Goal: Information Seeking & Learning: Find specific page/section

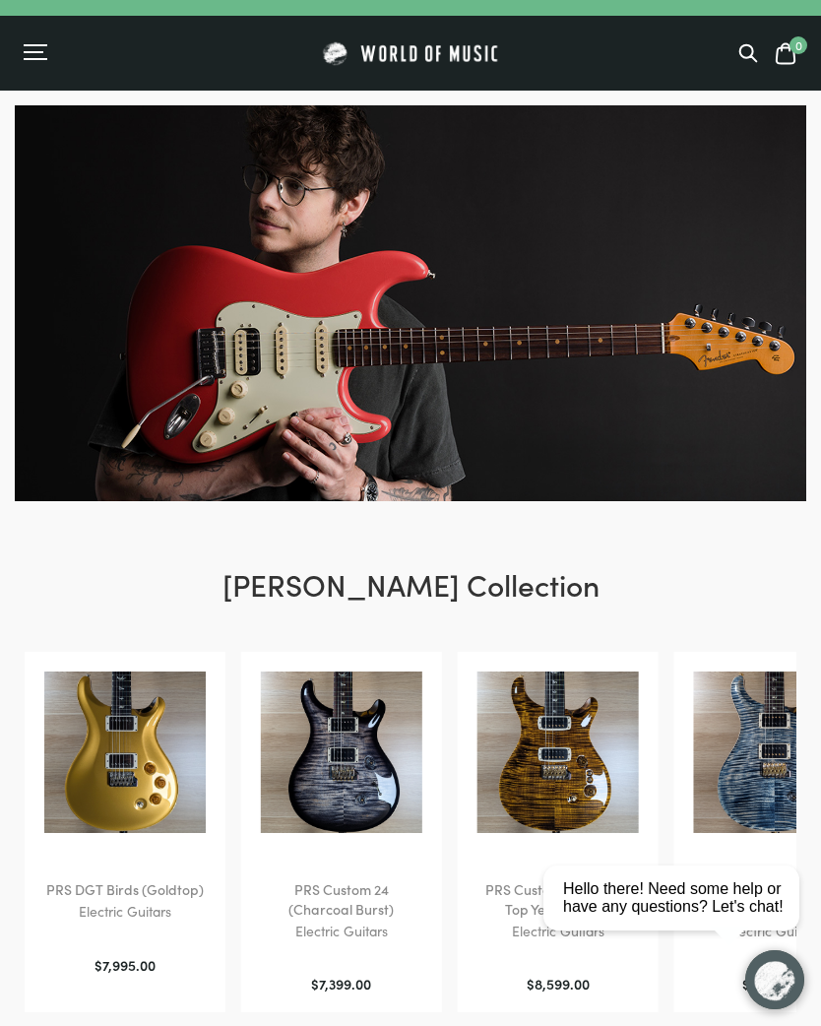
click at [725, 58] on div "0" at bounding box center [702, 53] width 194 height 25
click at [50, 49] on div "Menu" at bounding box center [121, 53] width 194 height 20
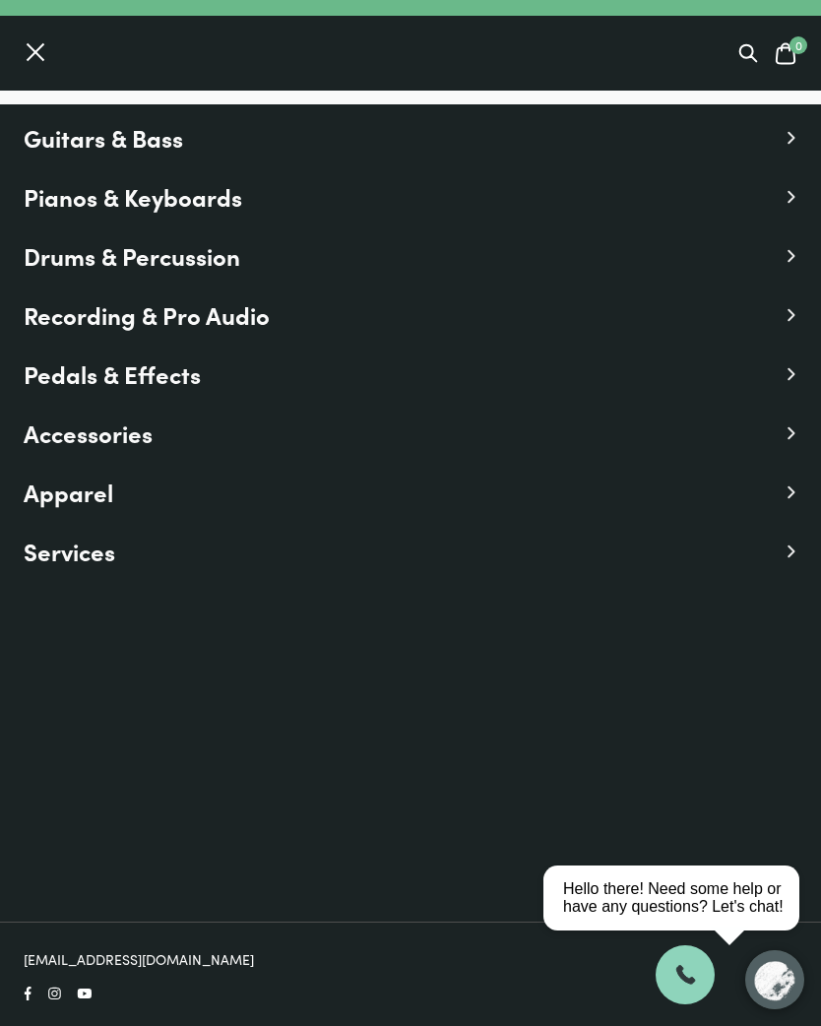
click at [75, 449] on span "Accessories" at bounding box center [88, 433] width 129 height 35
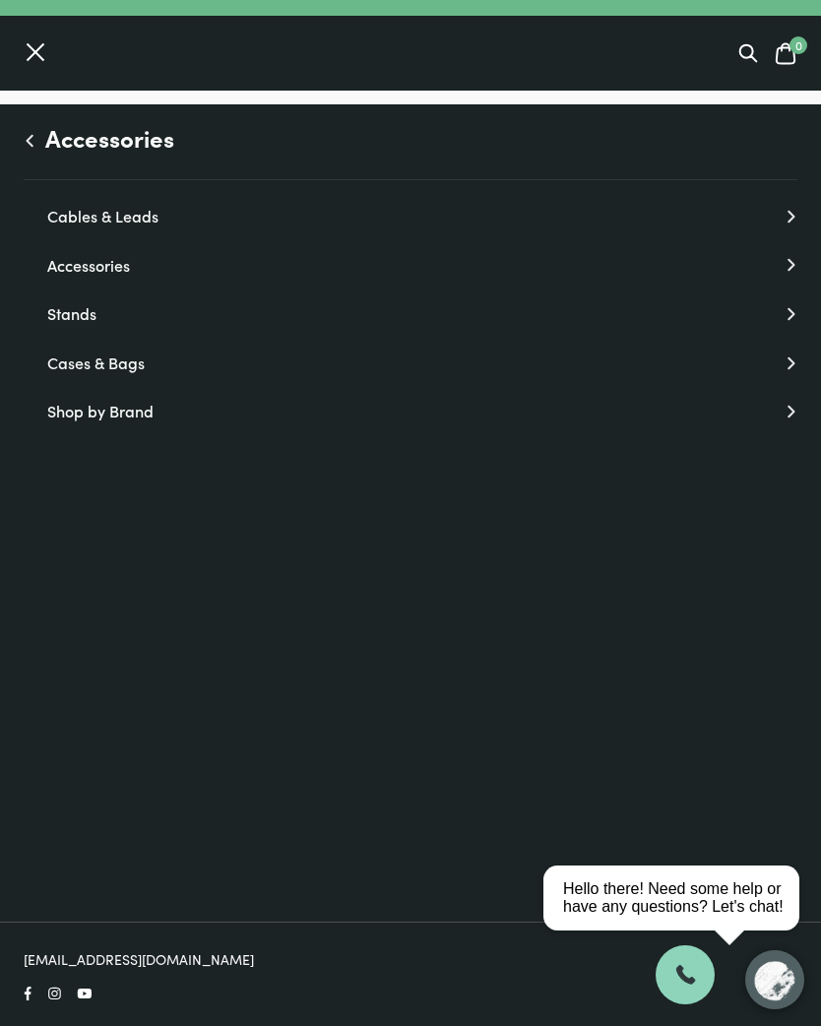
click at [93, 276] on link "Accessories" at bounding box center [422, 266] width 751 height 26
click at [74, 409] on link "View all Accessories" at bounding box center [422, 412] width 751 height 26
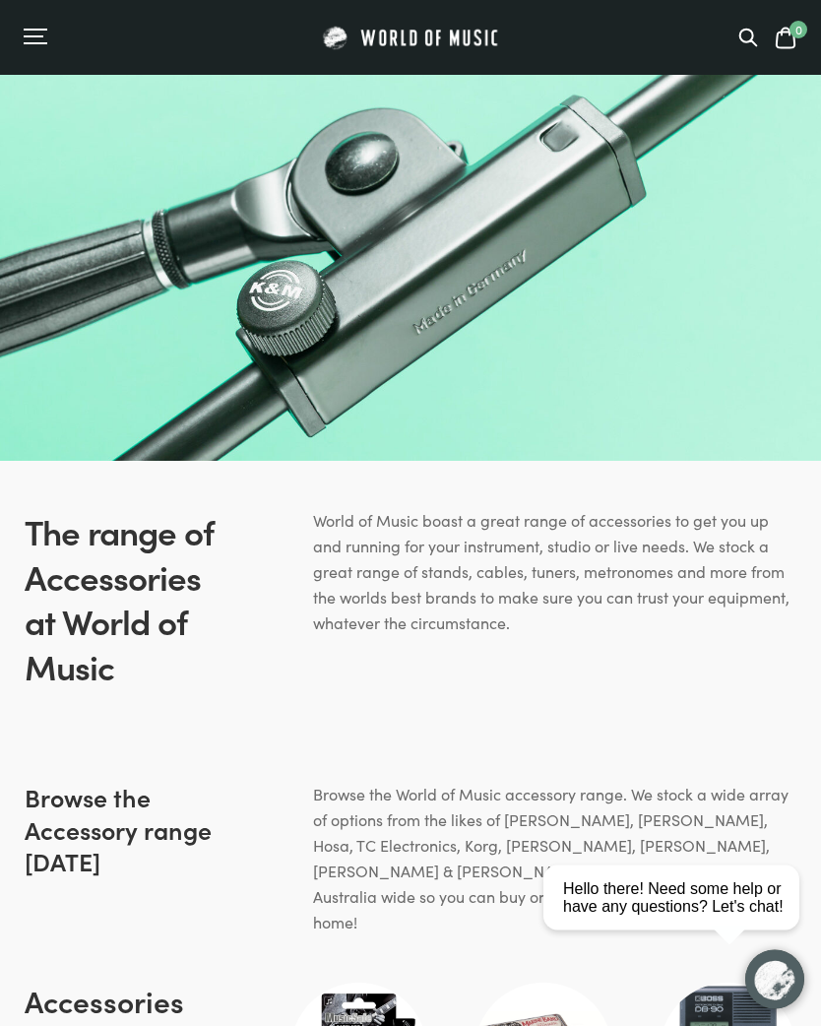
scroll to position [24, 0]
click at [753, 42] on icon at bounding box center [749, 38] width 17 height 17
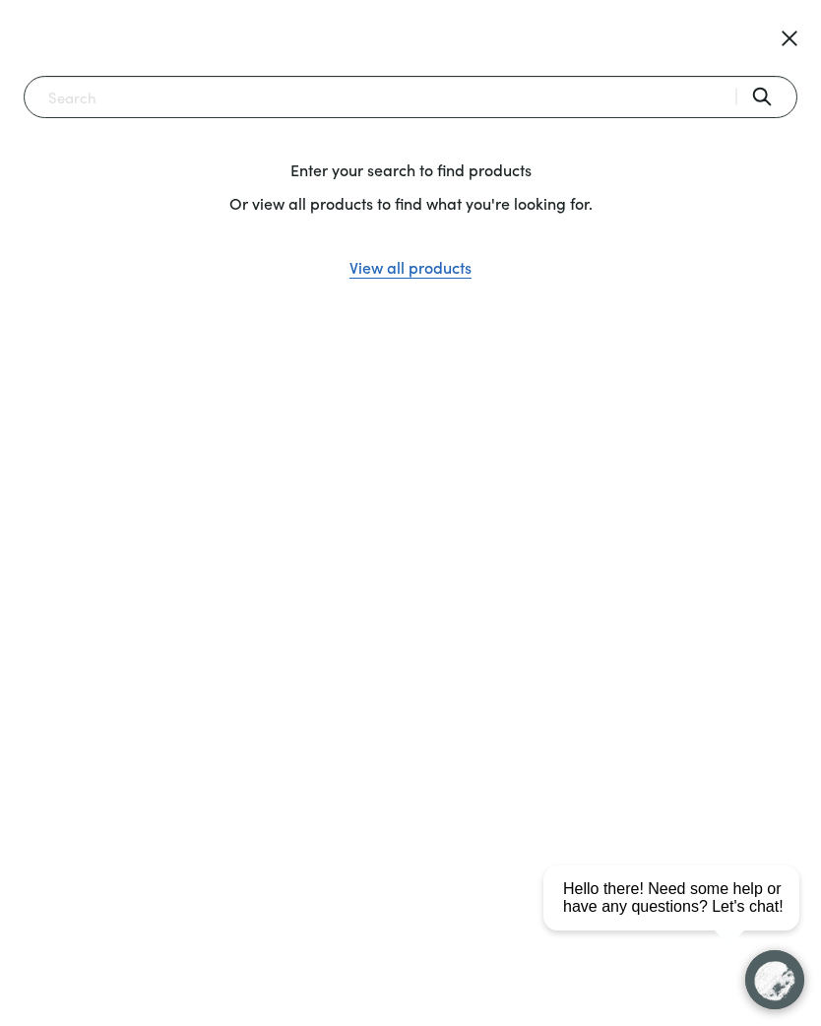
click at [541, 105] on input "Search" at bounding box center [411, 97] width 774 height 42
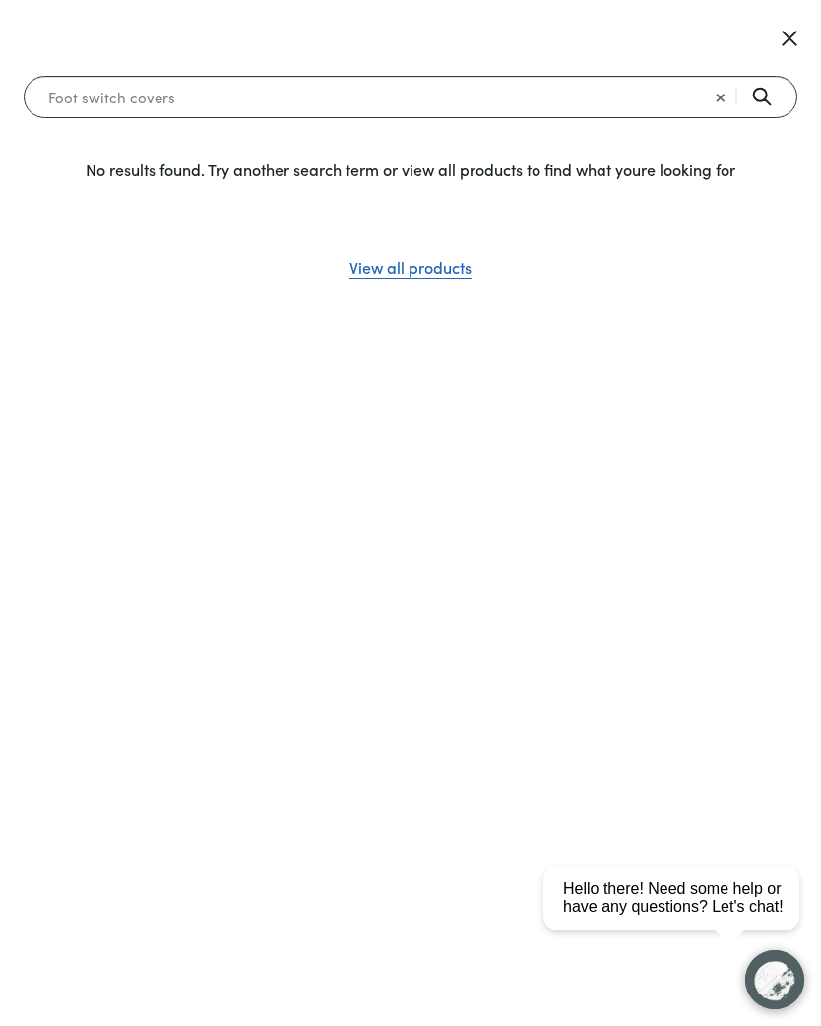
type input "Foot switch covers"
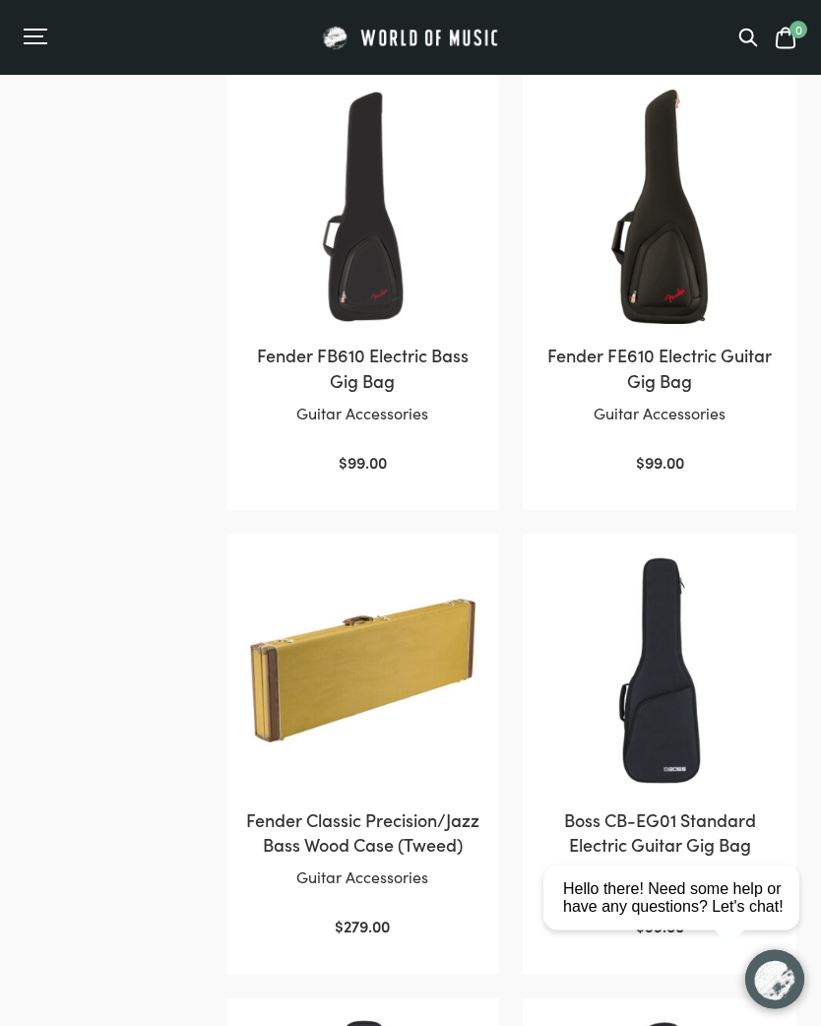
scroll to position [98, 0]
